Goal: Use online tool/utility: Utilize a website feature to perform a specific function

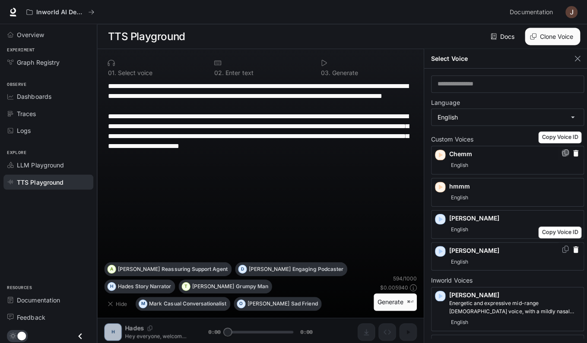
click at [558, 151] on icon "Copy Voice ID" at bounding box center [562, 152] width 9 height 7
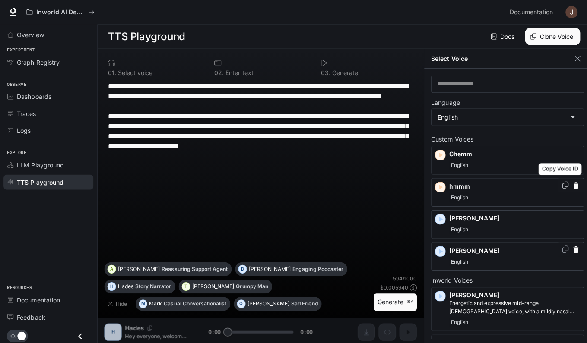
click at [559, 184] on icon "Copy Voice ID" at bounding box center [562, 184] width 9 height 7
click at [558, 244] on icon "Copy Voice ID" at bounding box center [562, 247] width 9 height 7
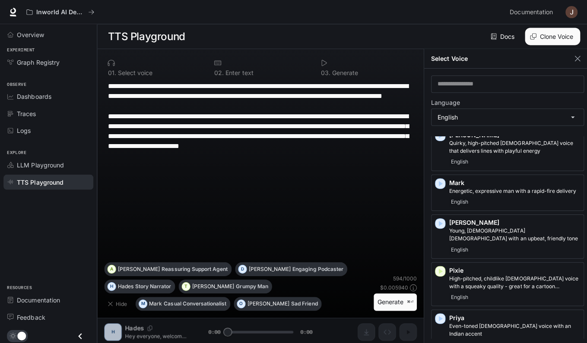
scroll to position [575, 0]
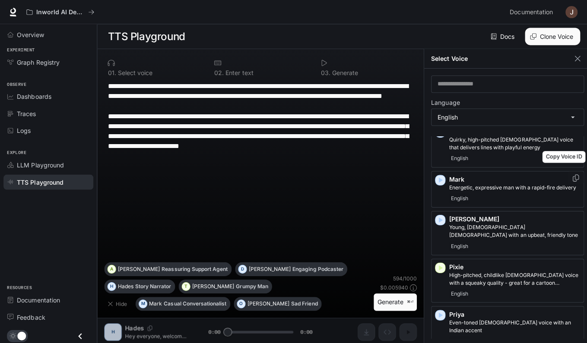
click at [569, 174] on icon "Copy Voice ID" at bounding box center [572, 177] width 9 height 7
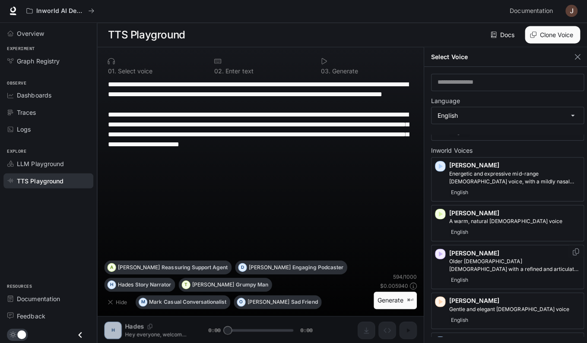
scroll to position [125, 0]
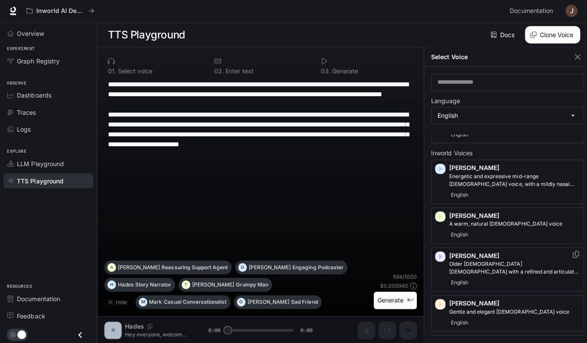
click at [569, 251] on icon "Copy Voice ID" at bounding box center [572, 254] width 6 height 7
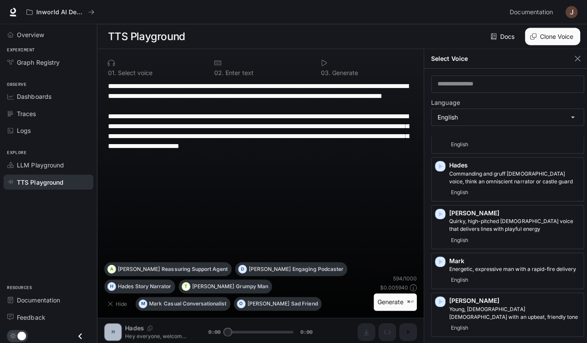
scroll to position [492, 0]
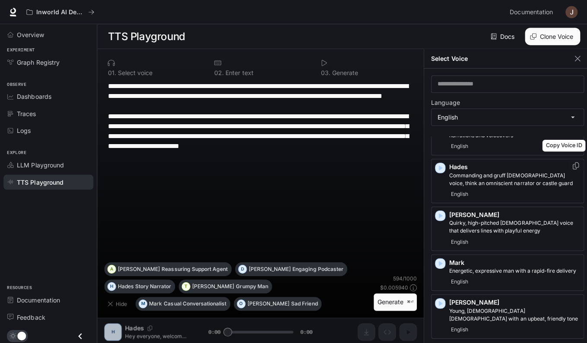
click at [568, 162] on icon "Copy Voice ID" at bounding box center [572, 165] width 9 height 7
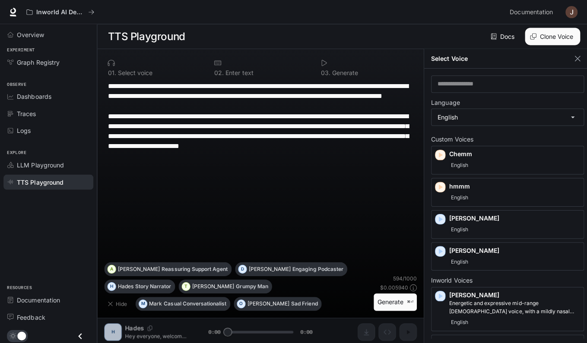
scroll to position [0, 0]
click at [437, 189] on icon "button" at bounding box center [437, 186] width 9 height 9
click at [440, 184] on icon "button" at bounding box center [437, 186] width 9 height 9
click at [444, 182] on div "hmmm English" at bounding box center [504, 191] width 152 height 29
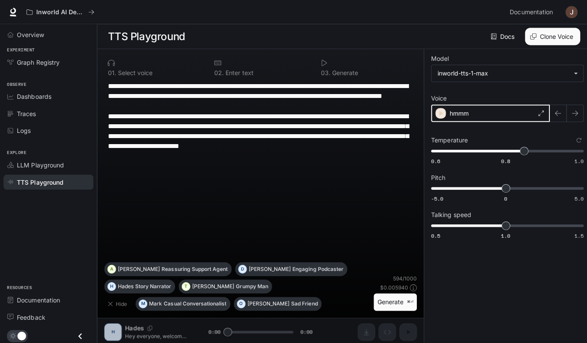
click at [439, 110] on icon "button" at bounding box center [438, 112] width 9 height 9
click at [488, 114] on div "hmmm" at bounding box center [487, 112] width 118 height 17
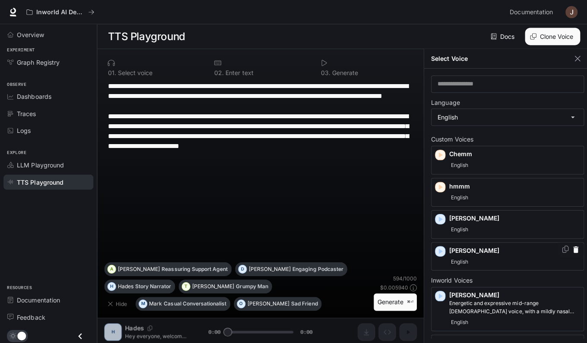
click at [441, 247] on icon "button" at bounding box center [437, 250] width 9 height 9
click at [441, 253] on icon "button" at bounding box center [437, 250] width 9 height 9
